Goal: Information Seeking & Learning: Learn about a topic

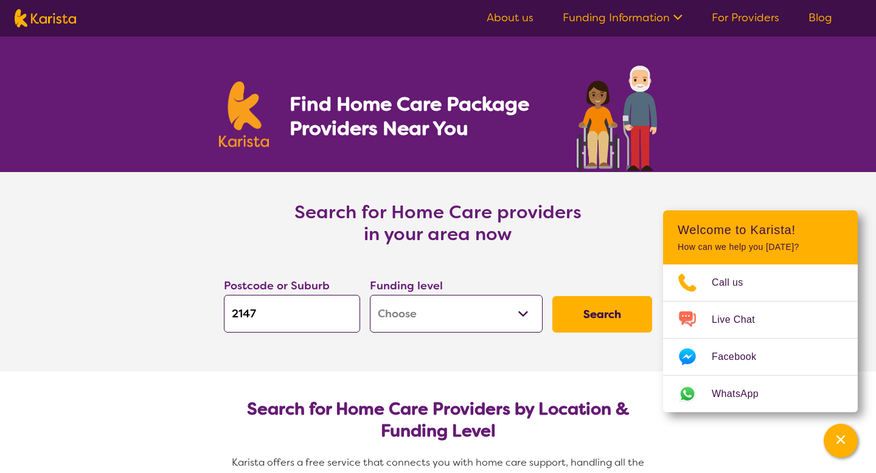
click at [57, 24] on img at bounding box center [45, 18] width 61 height 18
select select "Home Care Package Provider"
select select "AG"
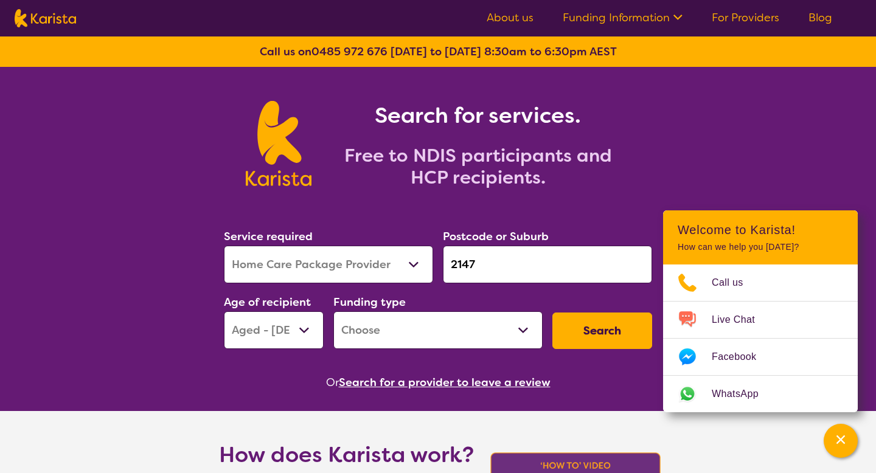
click at [512, 13] on link "About us" at bounding box center [510, 17] width 47 height 15
